Goal: Task Accomplishment & Management: Use online tool/utility

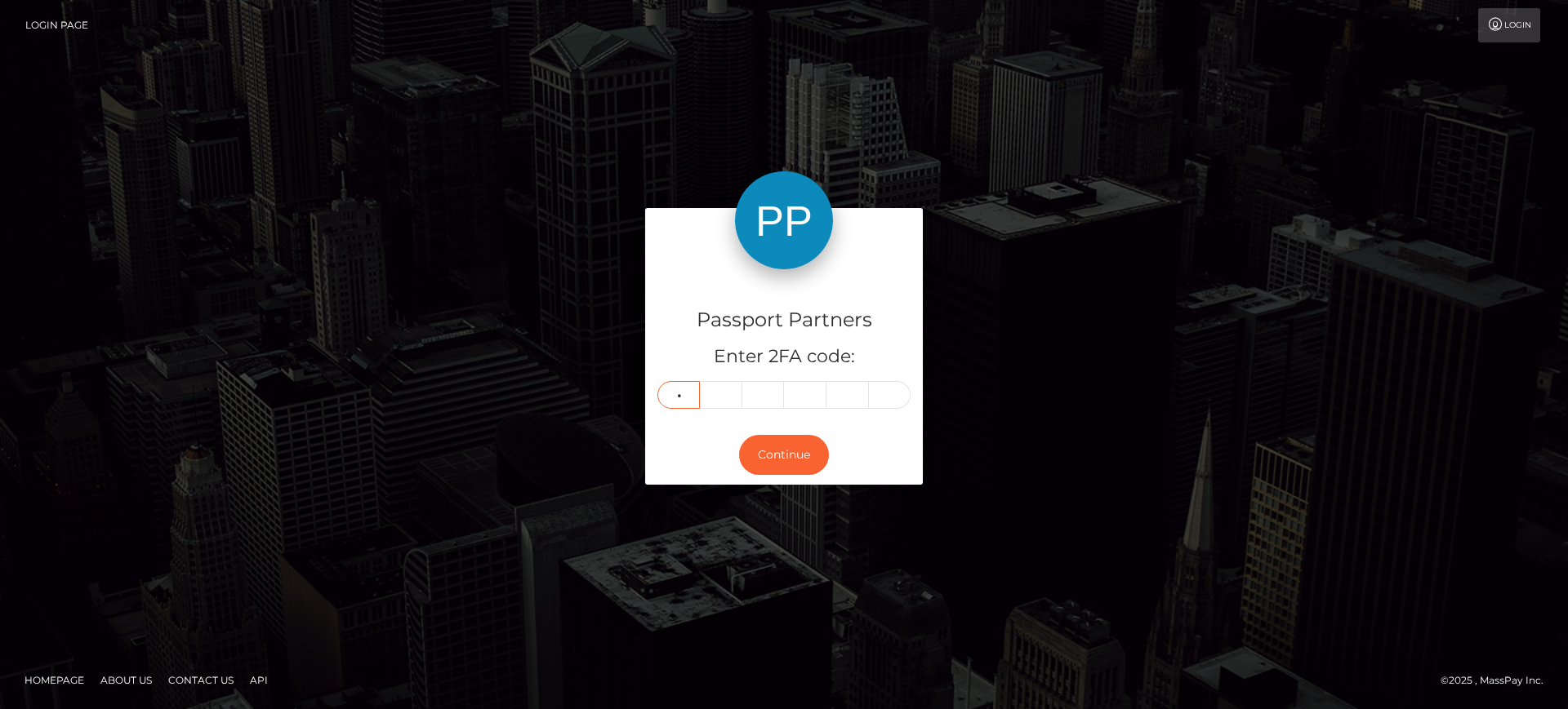
type input "3"
type input "2"
type input "3"
type input "7"
type input "3"
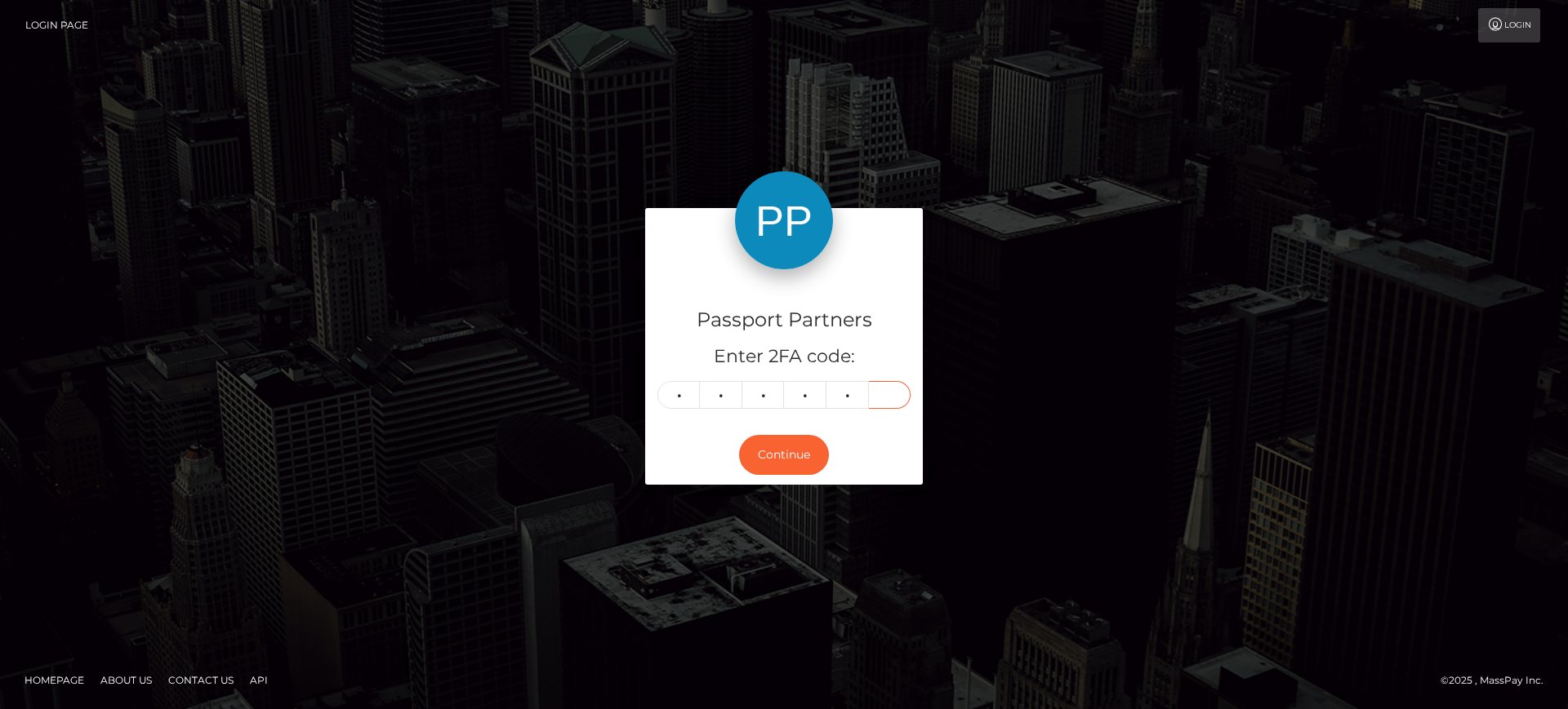
type input "4"
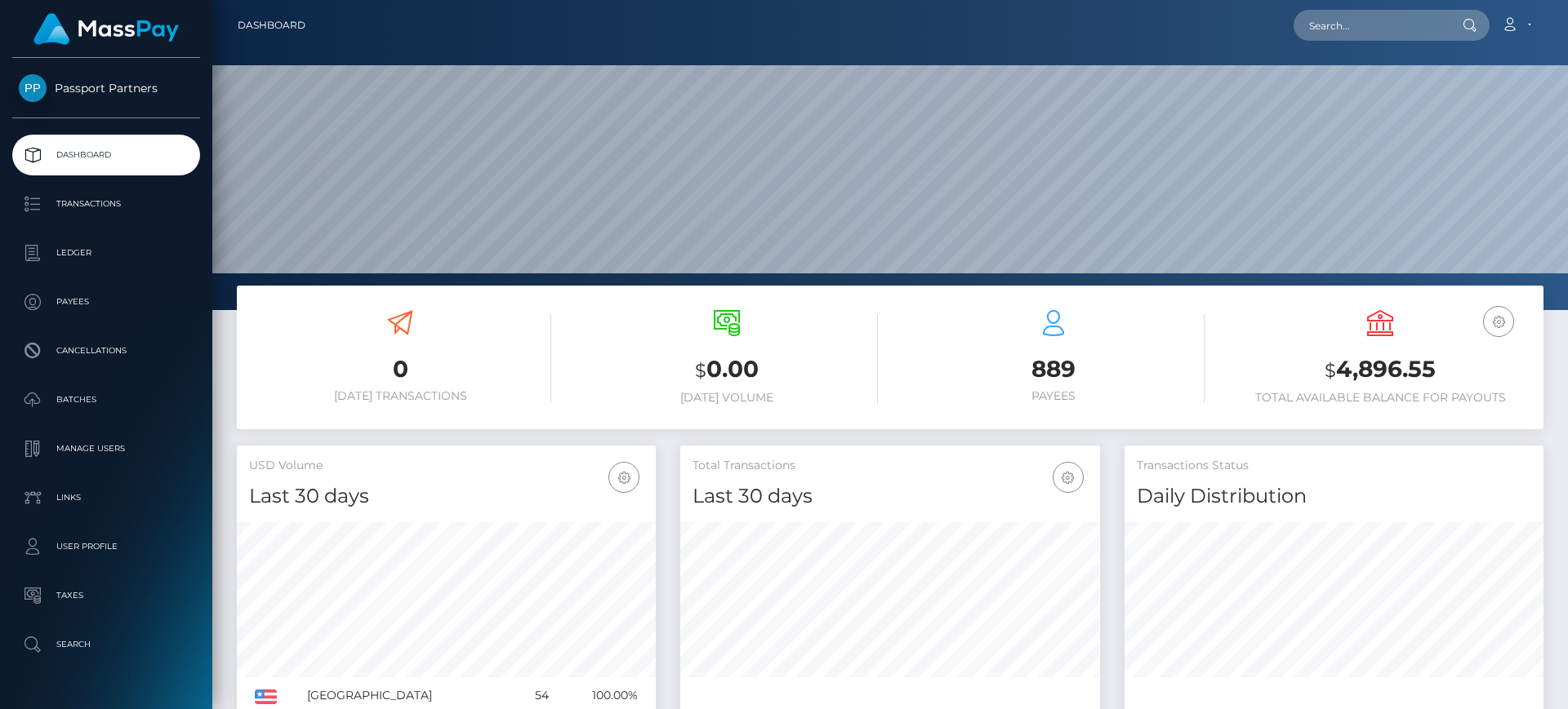
scroll to position [290, 420]
